Goal: Task Accomplishment & Management: Manage account settings

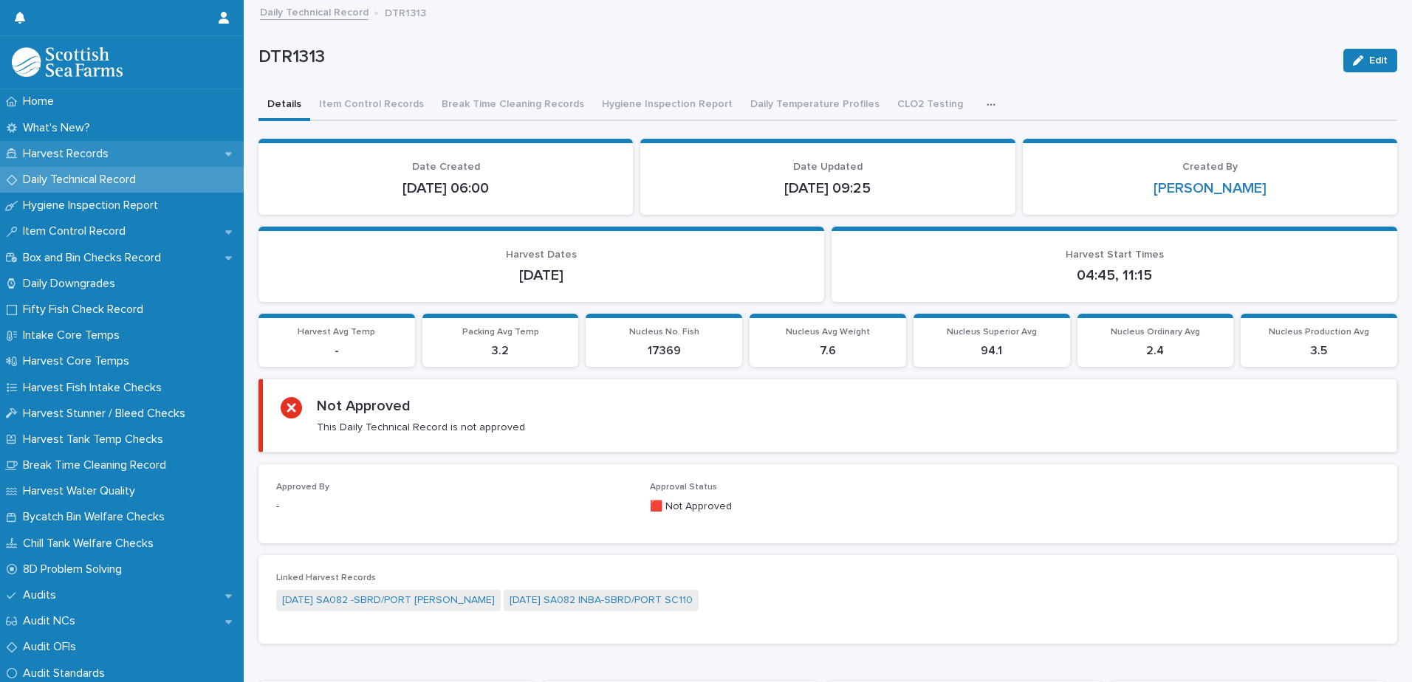
click at [73, 152] on p "Harvest Records" at bounding box center [68, 154] width 103 height 14
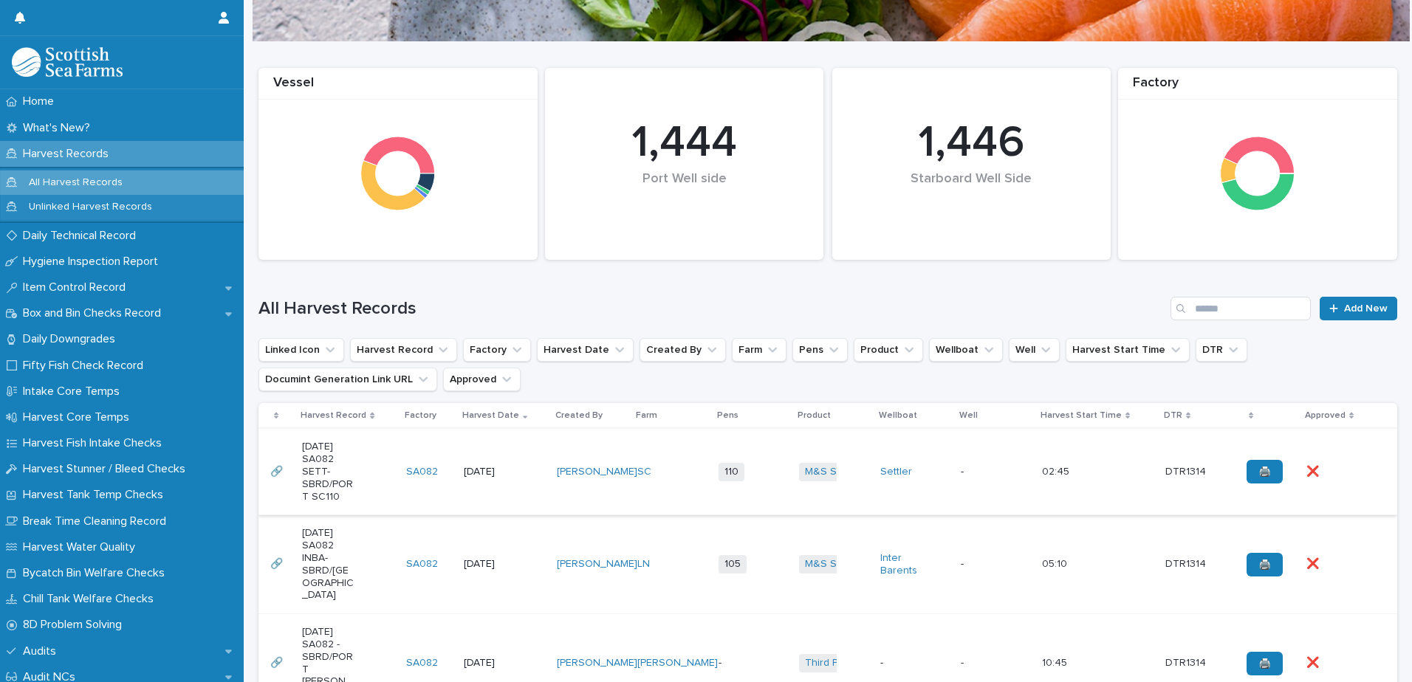
scroll to position [222, 0]
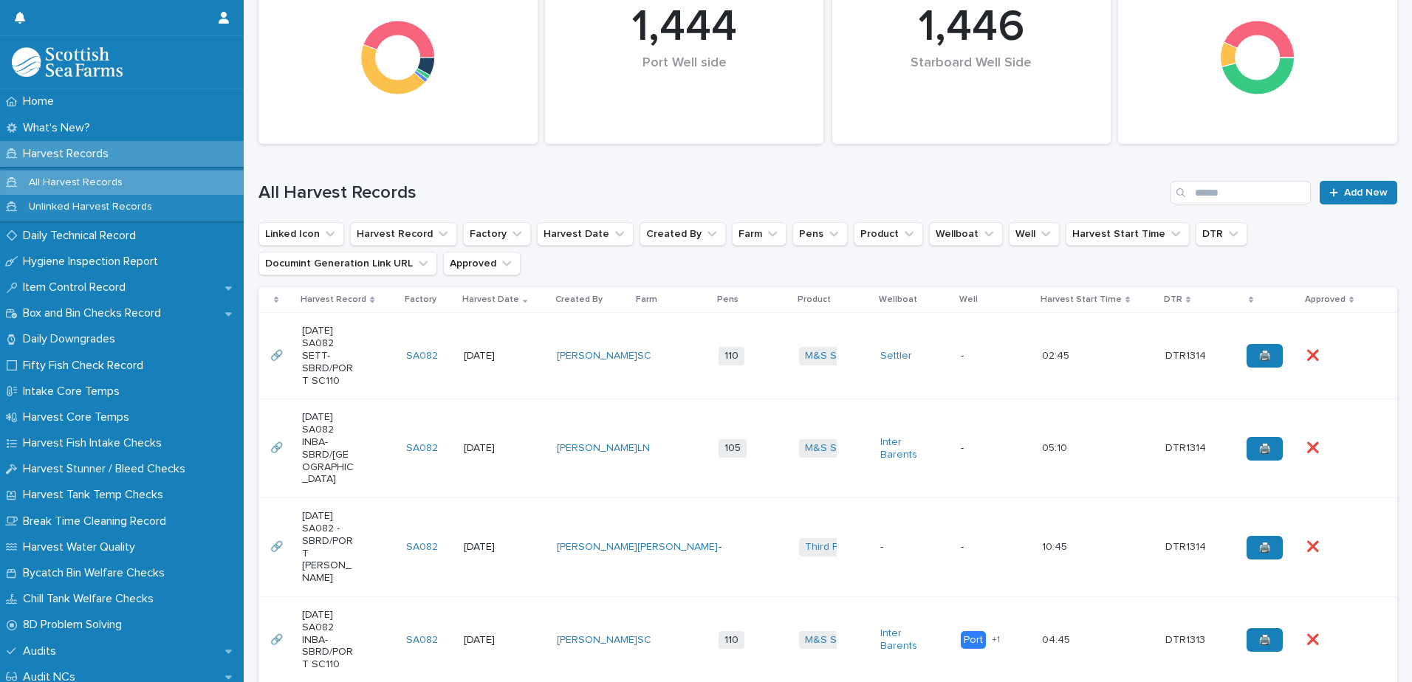
click at [363, 538] on div "[DATE] SA082 -SBRD/PORT [PERSON_NAME]" at bounding box center [348, 547] width 92 height 86
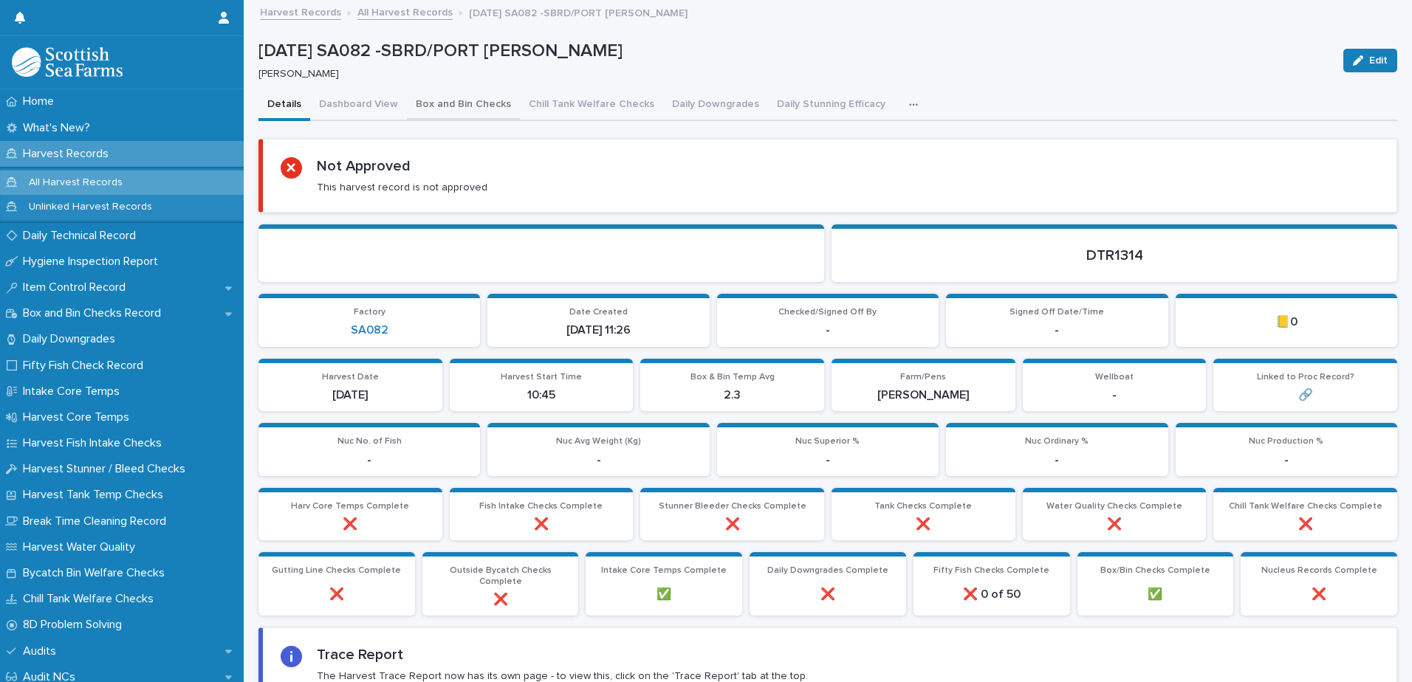
click at [461, 111] on button "Box and Bin Checks" at bounding box center [463, 105] width 113 height 31
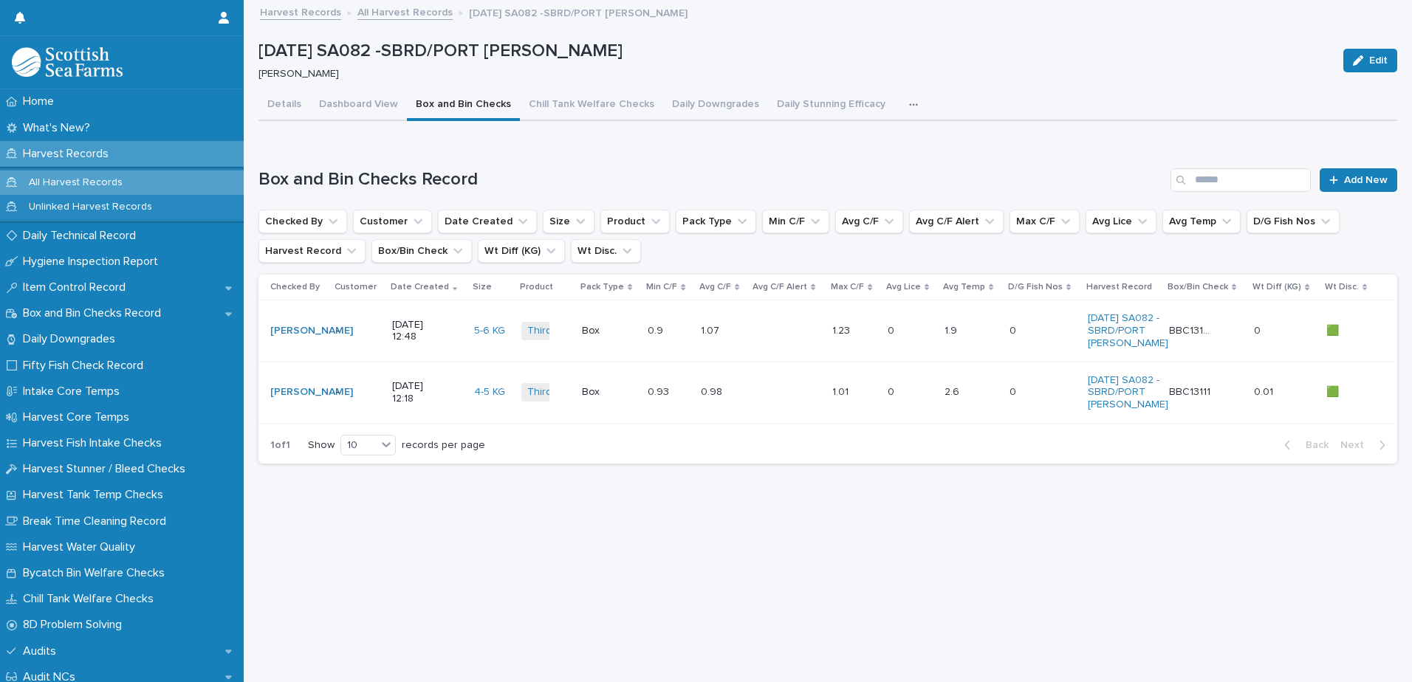
click at [765, 399] on p at bounding box center [776, 392] width 44 height 13
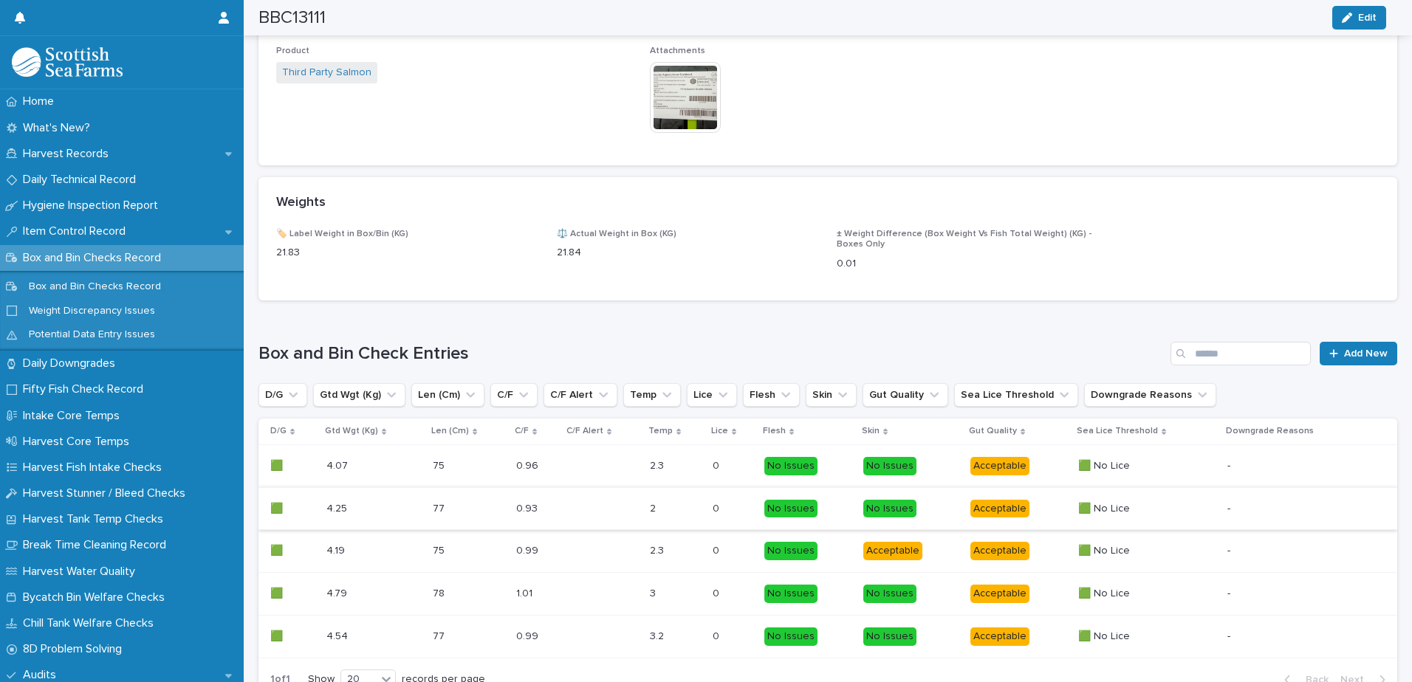
scroll to position [690, 0]
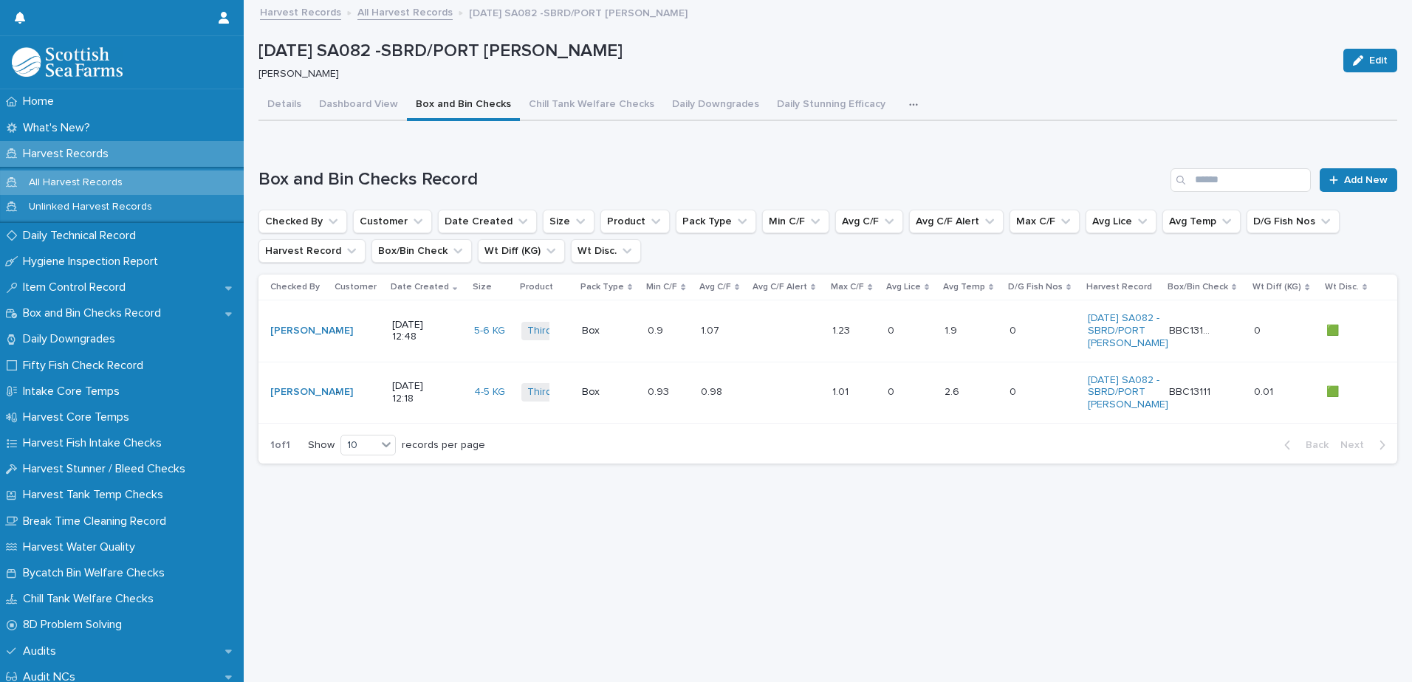
click at [973, 343] on div "1.9 1.9" at bounding box center [971, 331] width 53 height 24
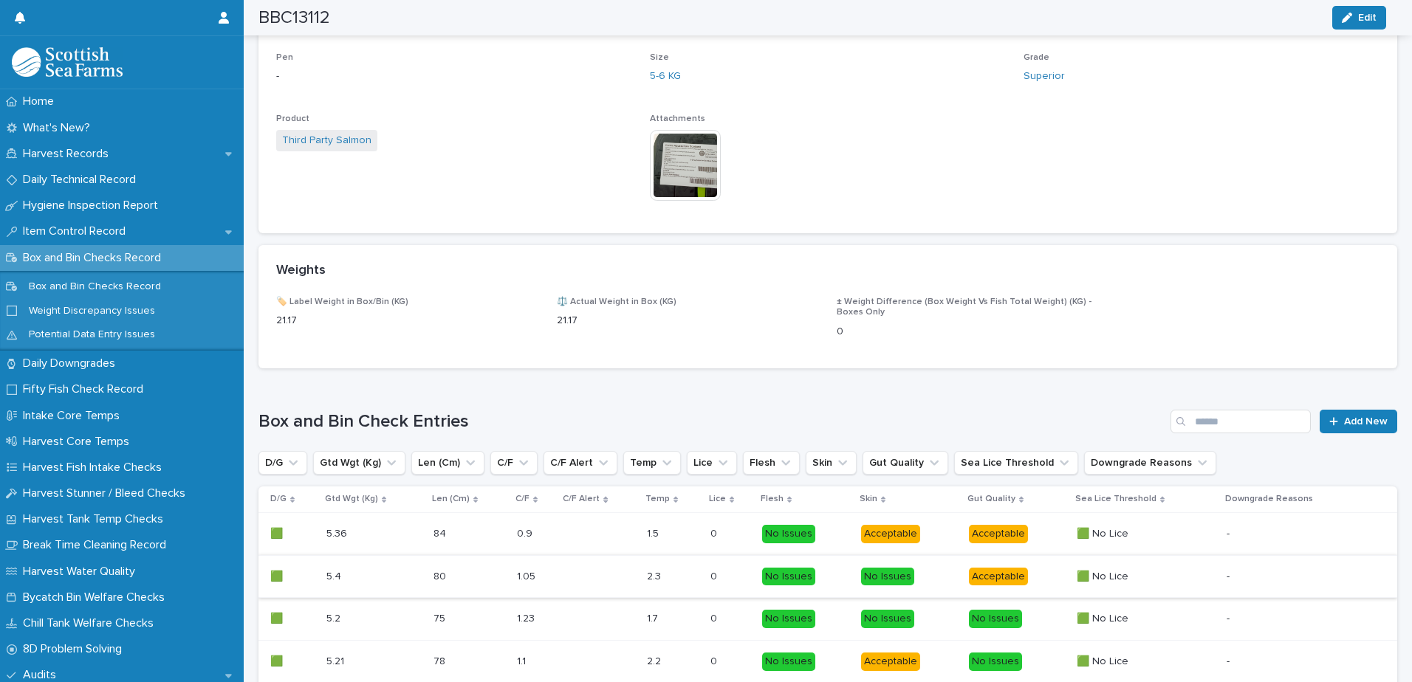
scroll to position [647, 0]
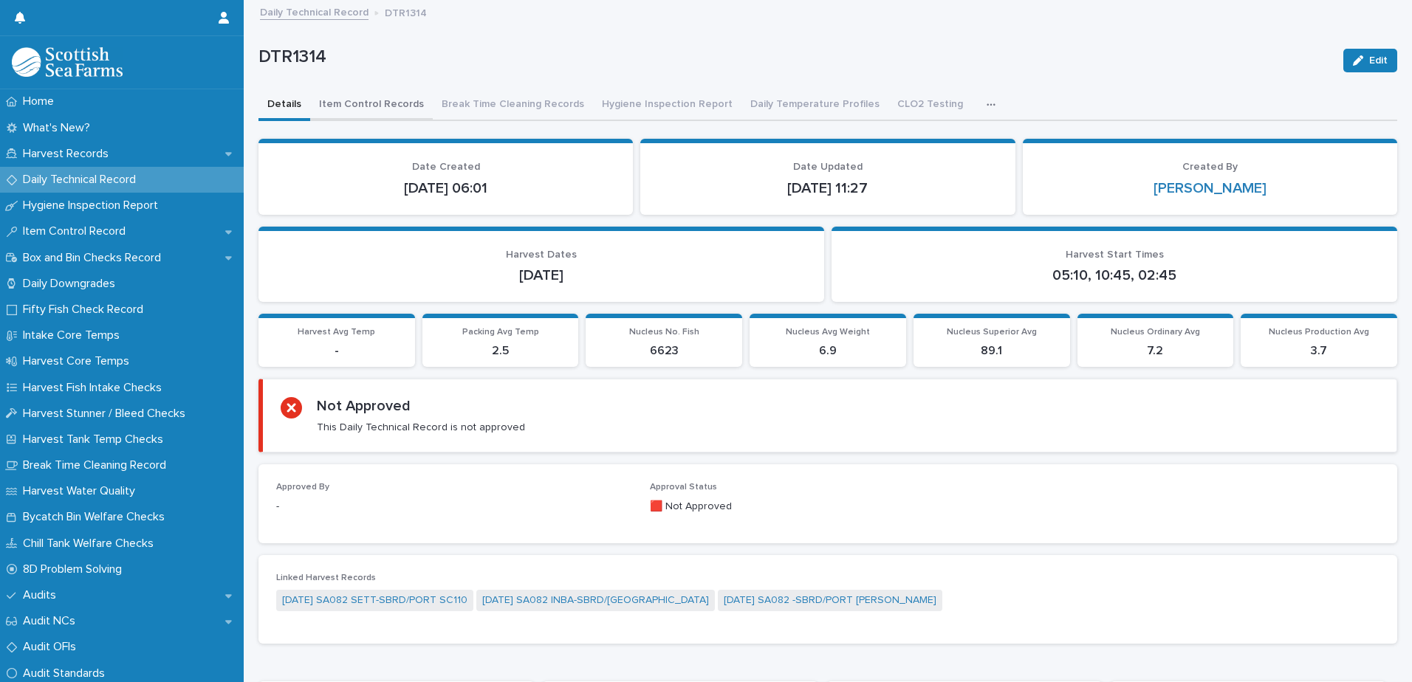
drag, startPoint x: 368, startPoint y: 111, endPoint x: 371, endPoint y: 120, distance: 9.6
click at [368, 111] on button "Item Control Records" at bounding box center [371, 105] width 123 height 31
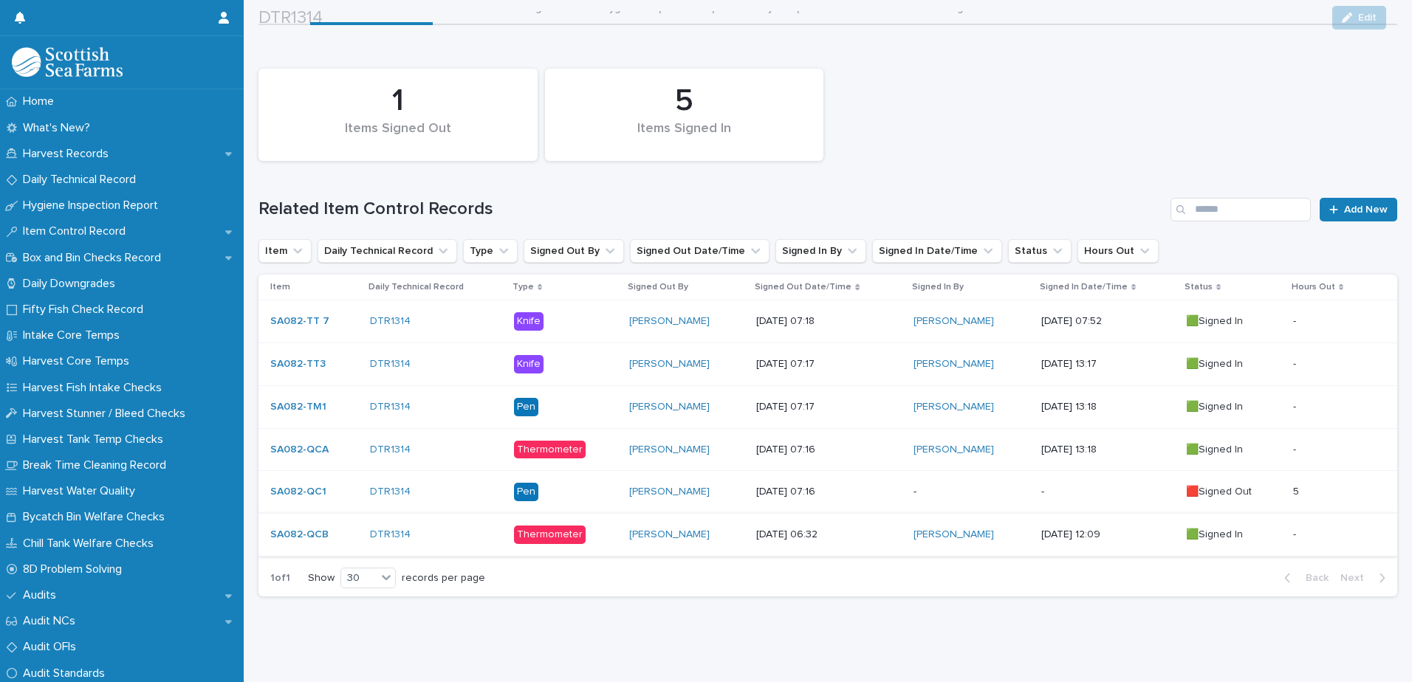
scroll to position [107, 0]
click at [1335, 486] on p at bounding box center [1333, 492] width 81 height 13
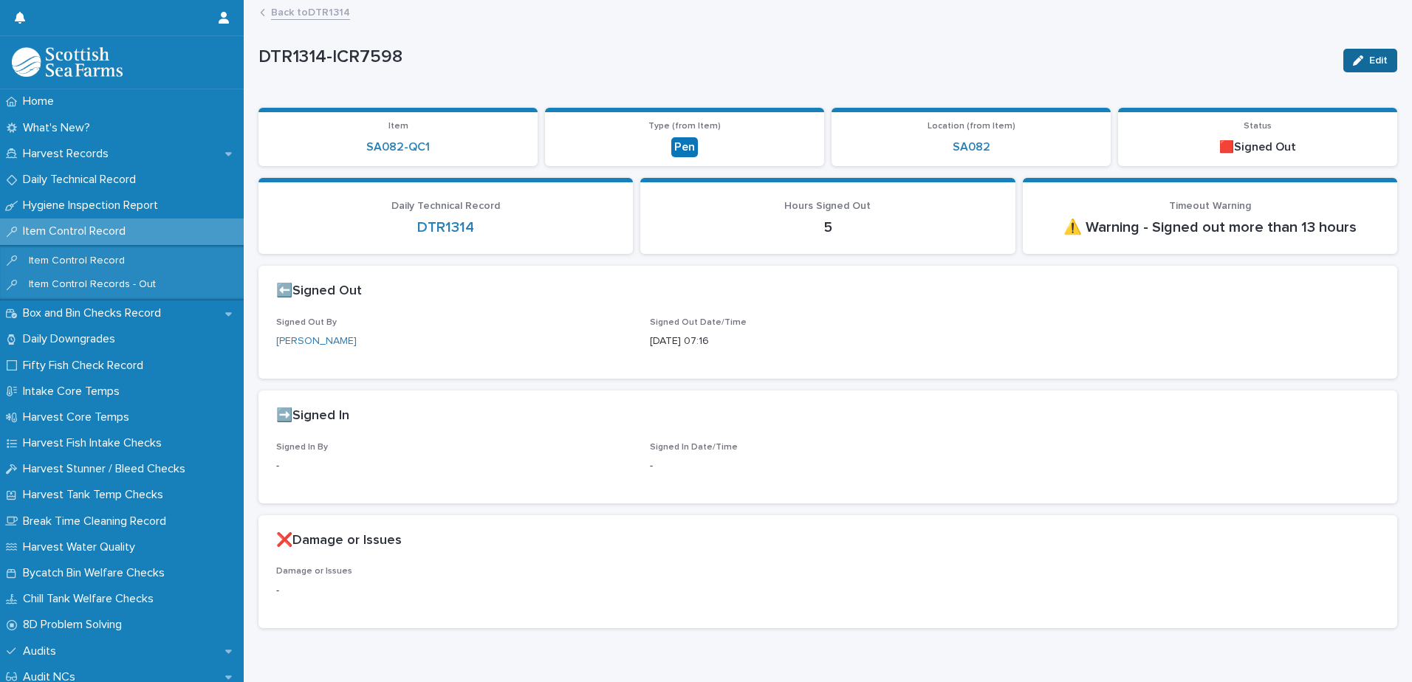
click at [1361, 52] on button "Edit" at bounding box center [1370, 61] width 54 height 24
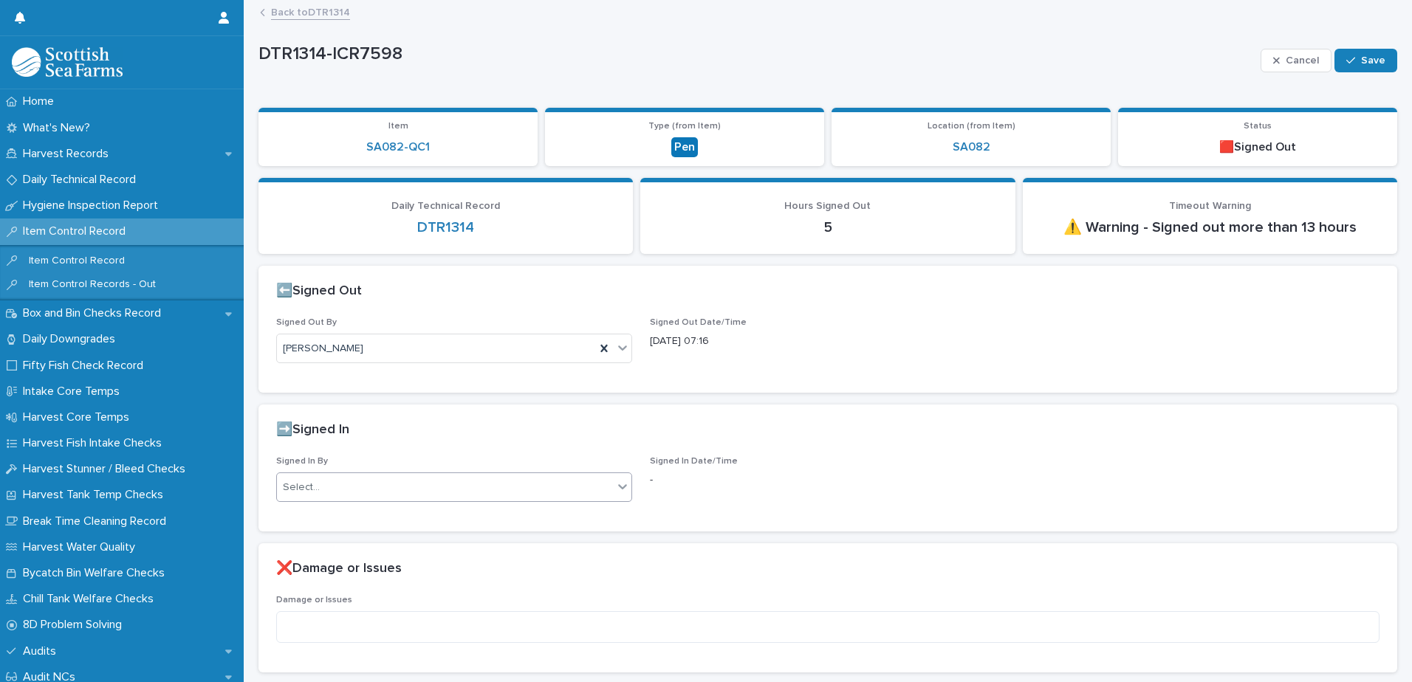
click at [351, 485] on div "Select..." at bounding box center [445, 488] width 336 height 24
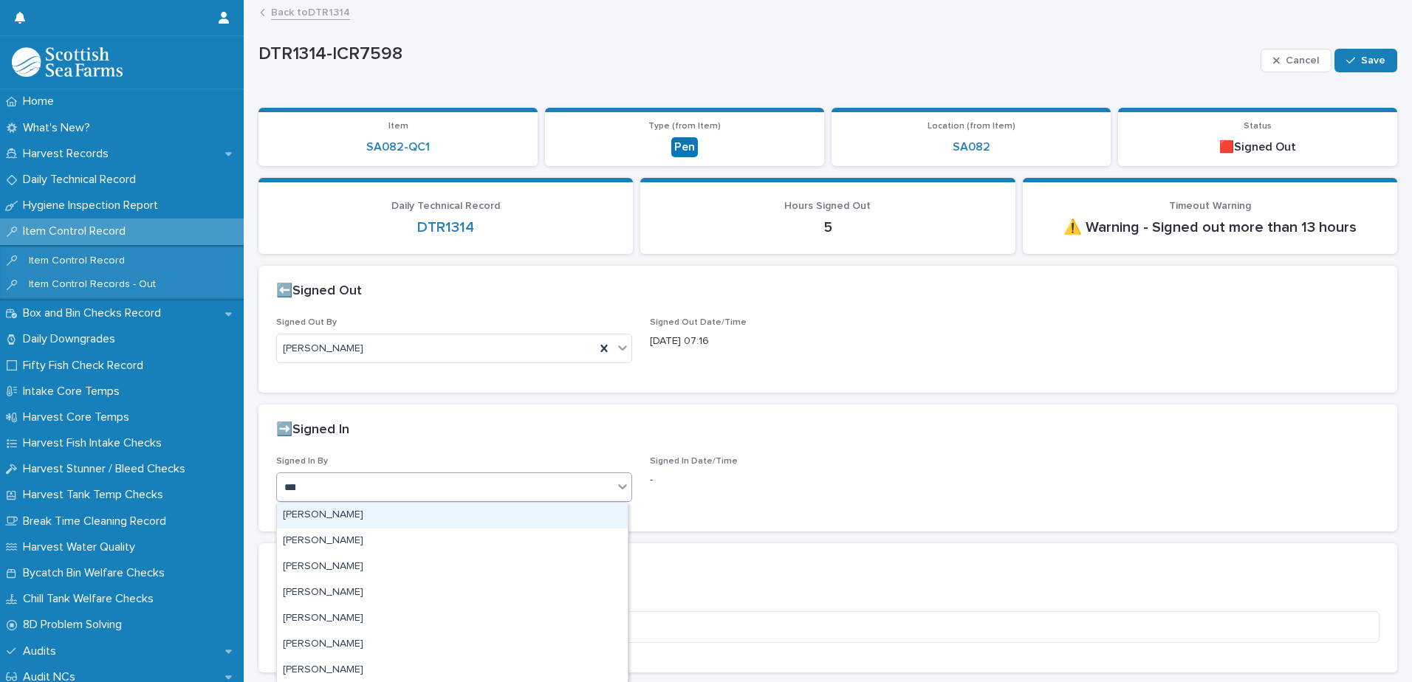
type input "*****"
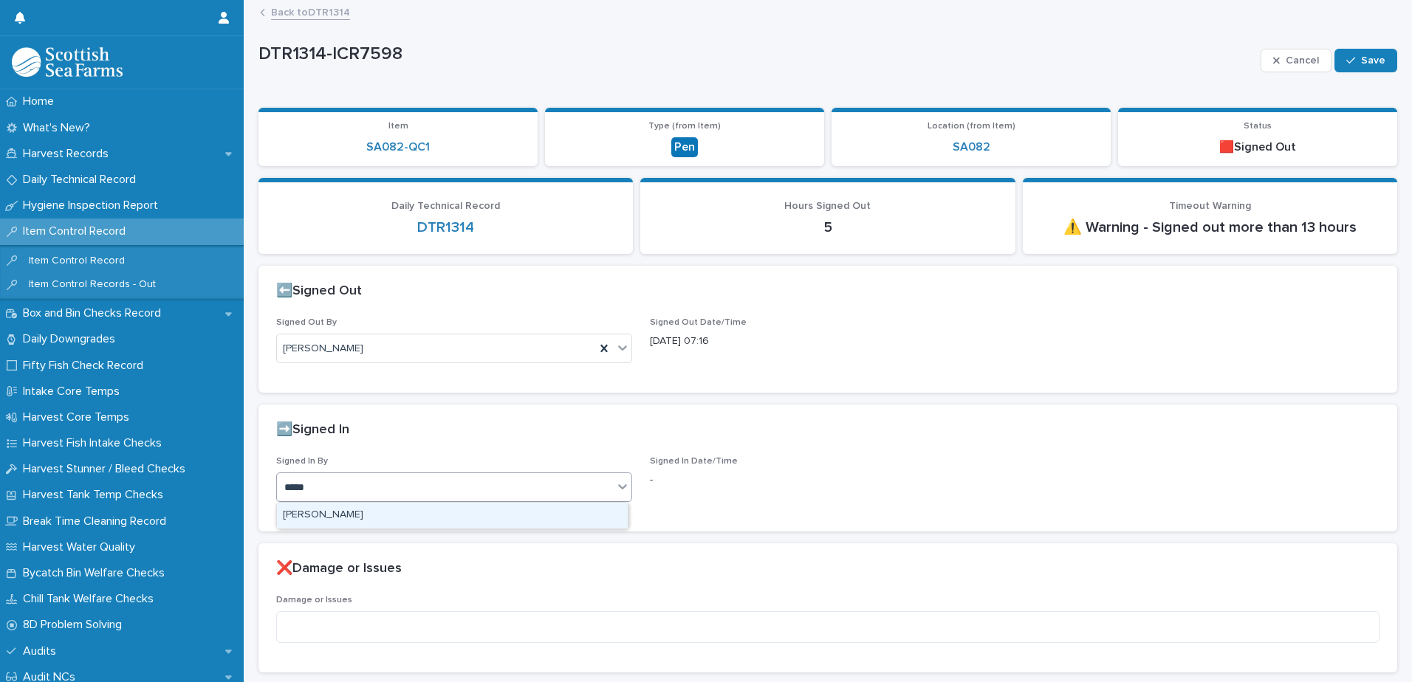
click at [357, 515] on div "[PERSON_NAME]" at bounding box center [452, 516] width 351 height 26
click at [1371, 63] on span "Save" at bounding box center [1373, 60] width 24 height 10
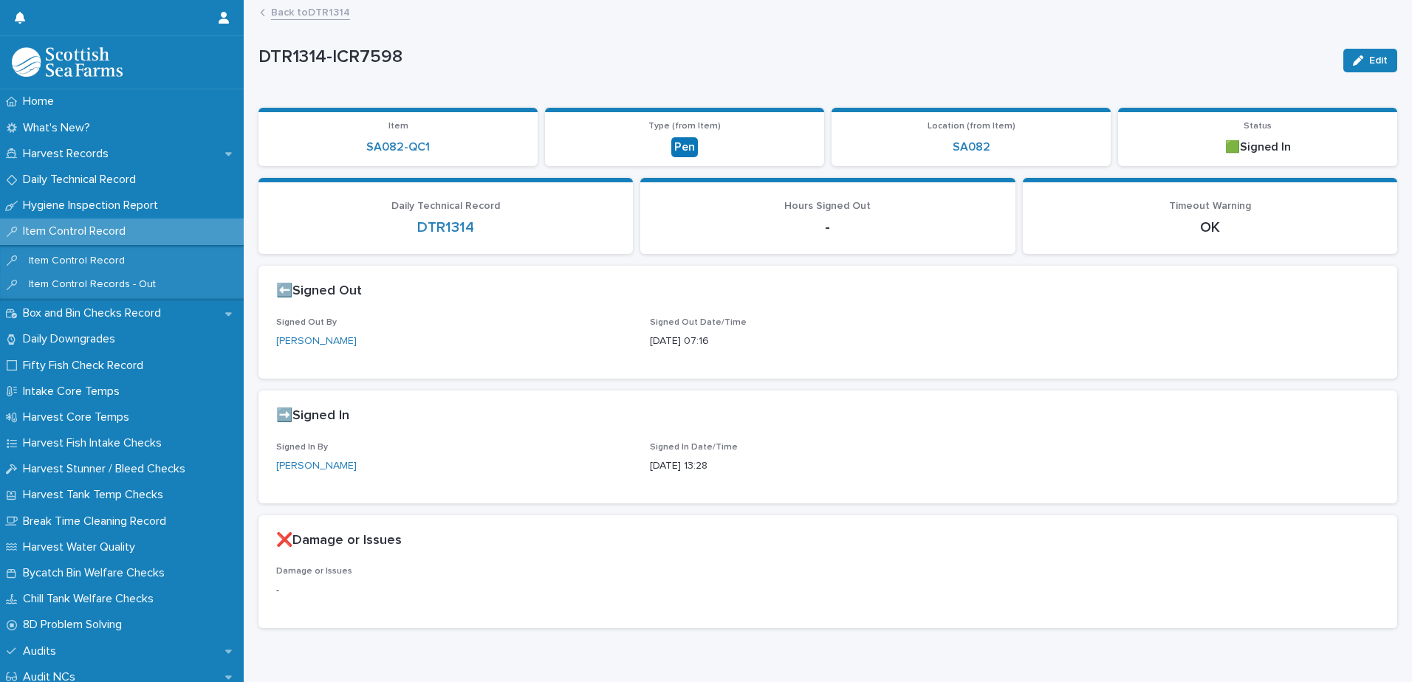
click at [332, 14] on link "Back to DTR1314" at bounding box center [310, 11] width 79 height 17
